Goal: Navigation & Orientation: Find specific page/section

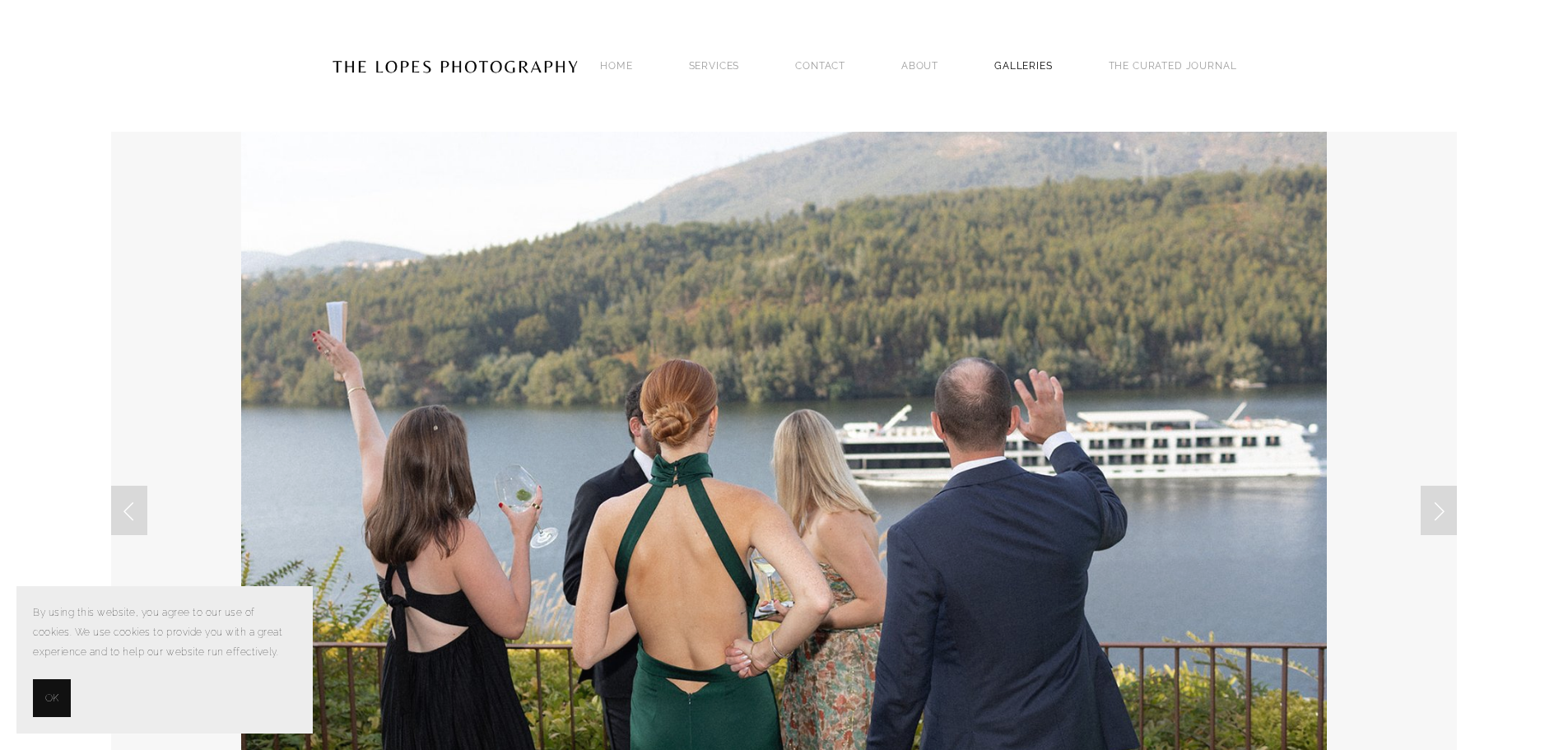
click at [1040, 63] on link "GALLERIES" at bounding box center [1023, 65] width 58 height 22
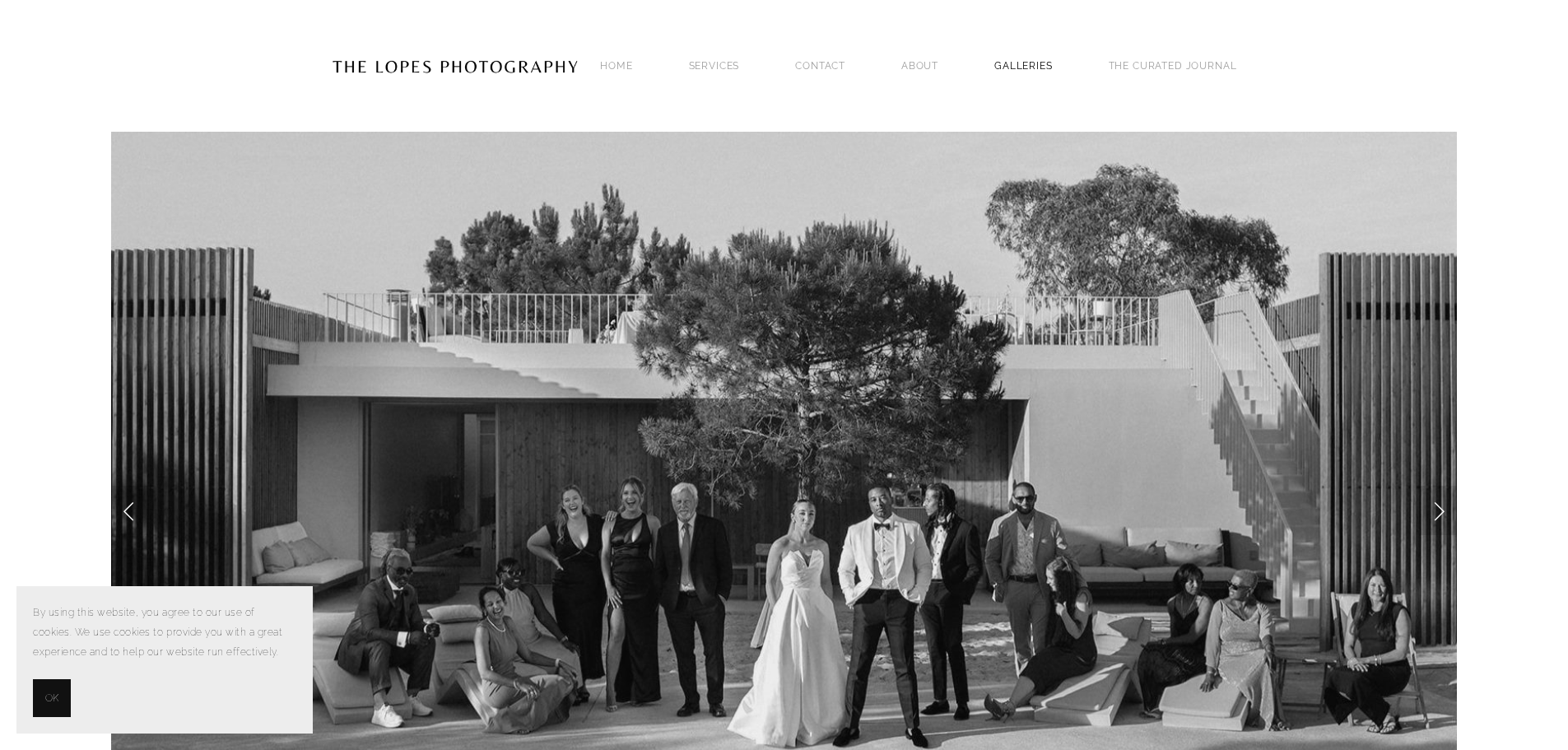
click at [1019, 63] on link "GALLERIES" at bounding box center [1023, 65] width 58 height 22
